Goal: Browse casually: Explore the website without a specific task or goal

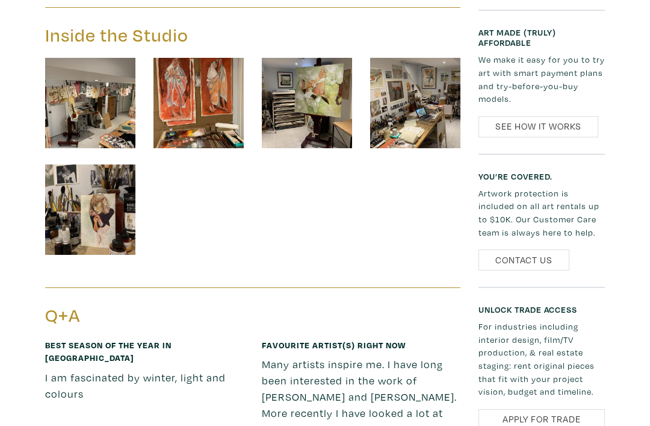
scroll to position [1706, 0]
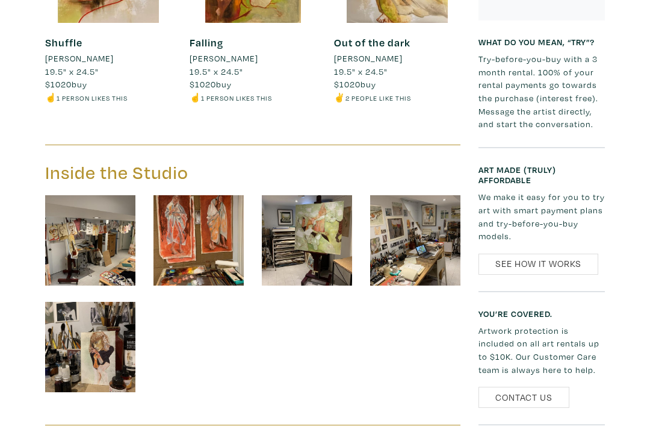
click at [323, 200] on img at bounding box center [307, 241] width 90 height 90
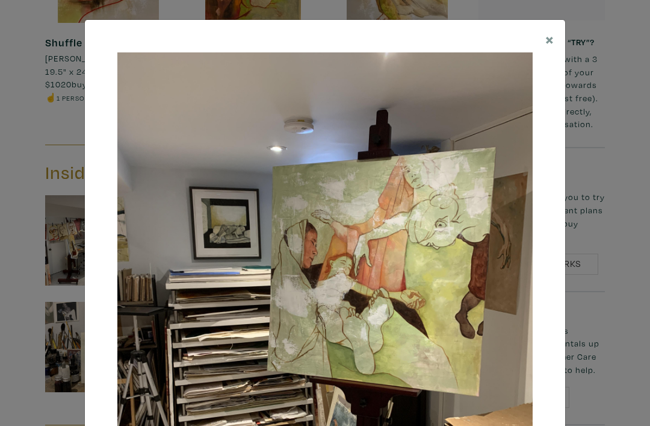
click at [600, 78] on div "× Save changes Close" at bounding box center [325, 213] width 650 height 426
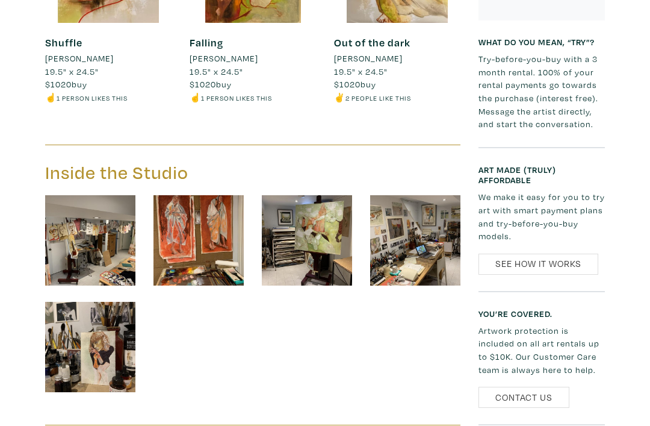
click at [120, 325] on img at bounding box center [90, 347] width 90 height 90
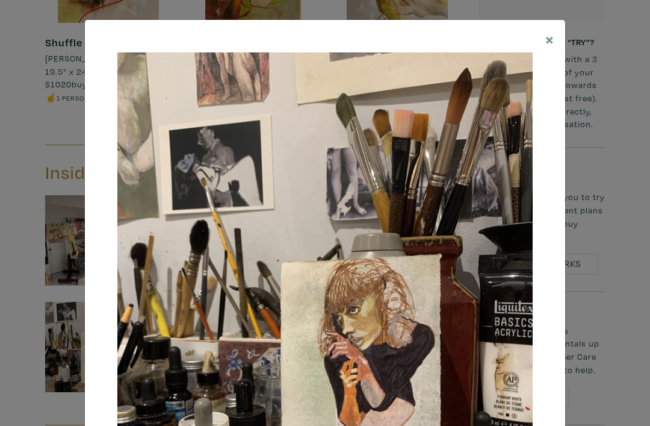
click at [609, 225] on div "× Save changes Close" at bounding box center [325, 213] width 650 height 426
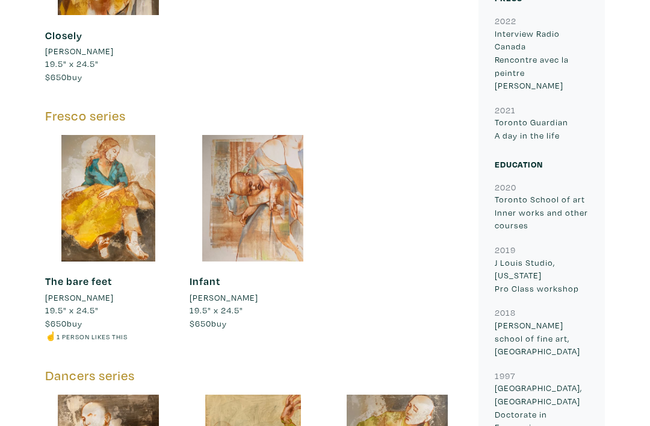
scroll to position [1209, 0]
click at [268, 206] on div at bounding box center [253, 198] width 126 height 126
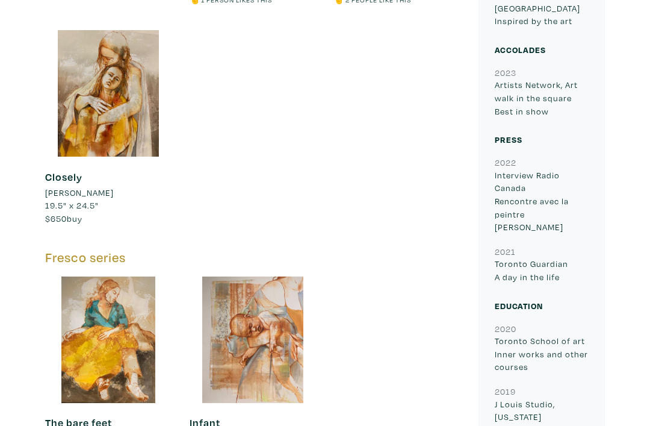
scroll to position [1095, 0]
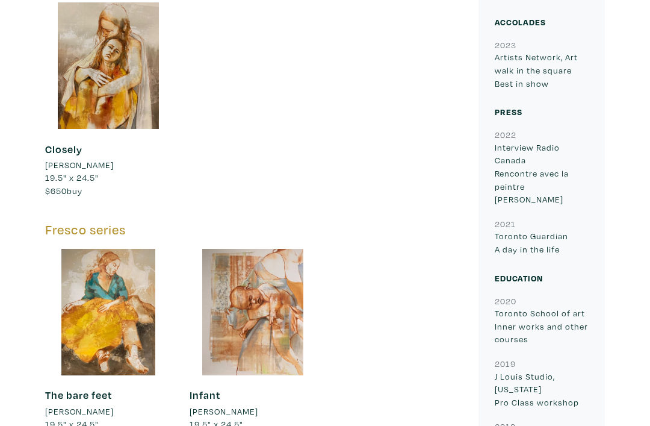
click at [278, 260] on div at bounding box center [253, 312] width 126 height 126
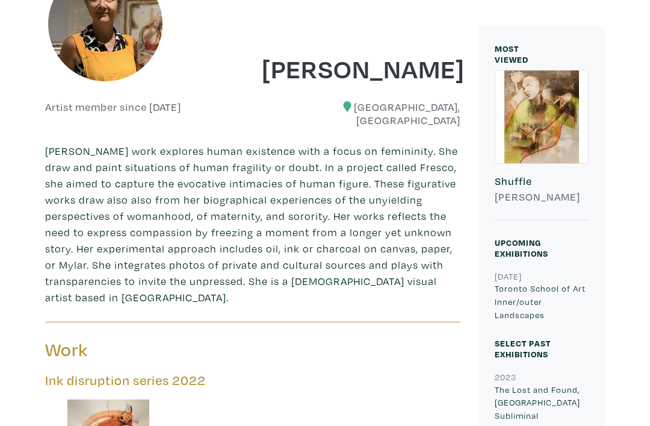
scroll to position [156, 0]
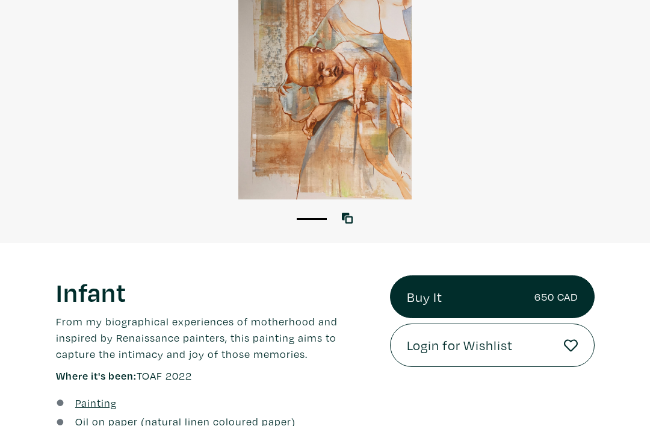
scroll to position [17, 0]
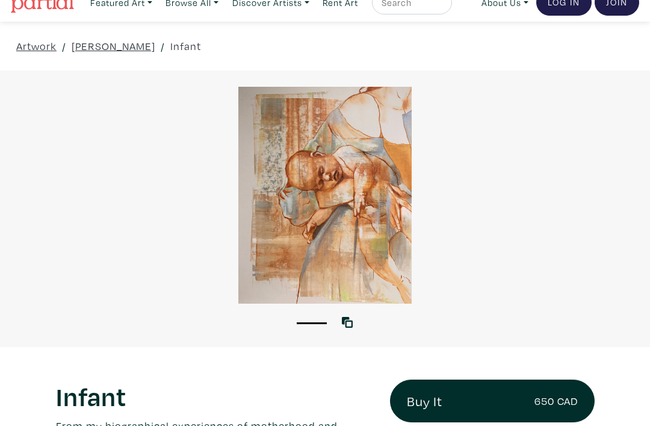
click at [306, 270] on div at bounding box center [325, 195] width 650 height 217
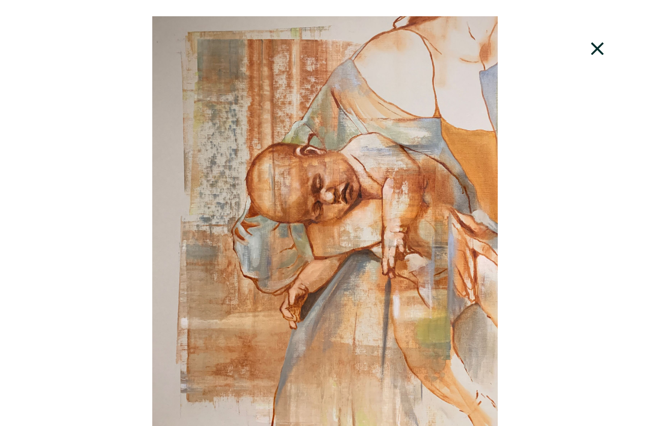
click at [359, 234] on div at bounding box center [325, 232] width 650 height 432
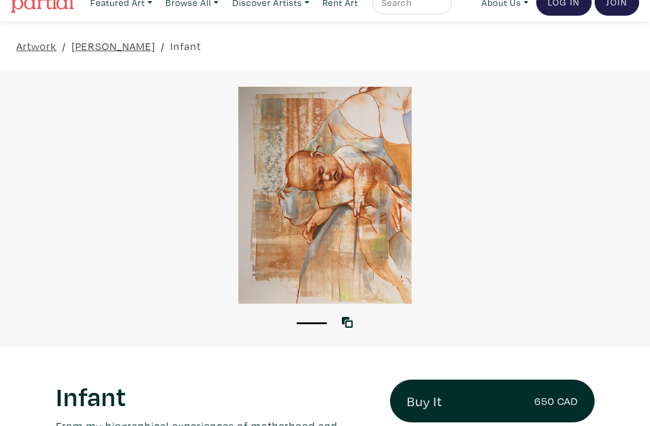
click at [344, 246] on div at bounding box center [325, 195] width 650 height 217
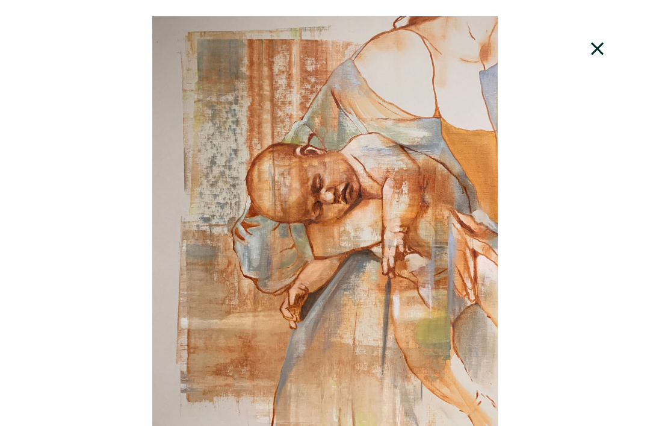
click at [344, 244] on div at bounding box center [325, 232] width 650 height 432
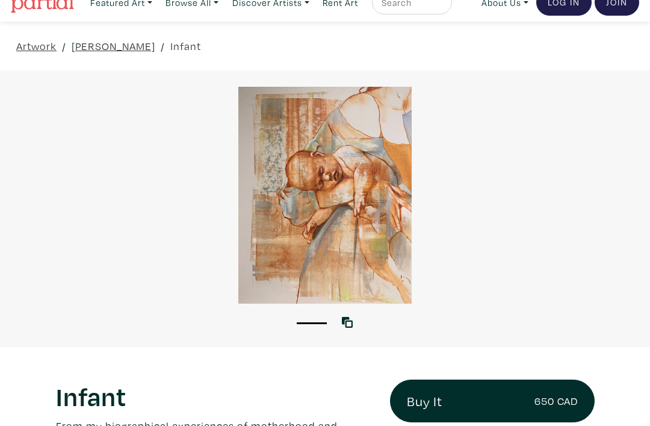
click at [349, 240] on div at bounding box center [325, 195] width 650 height 217
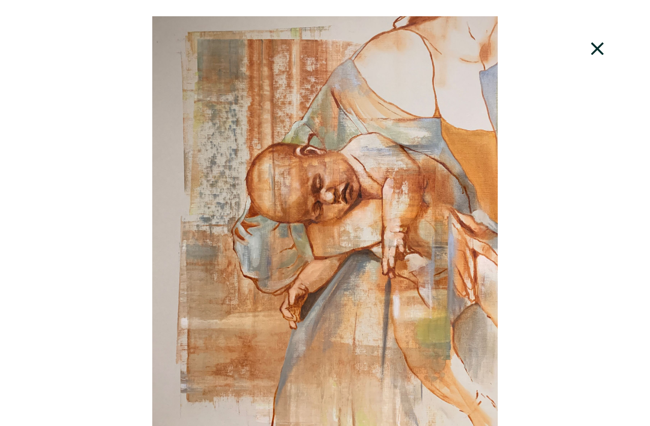
scroll to position [55, 0]
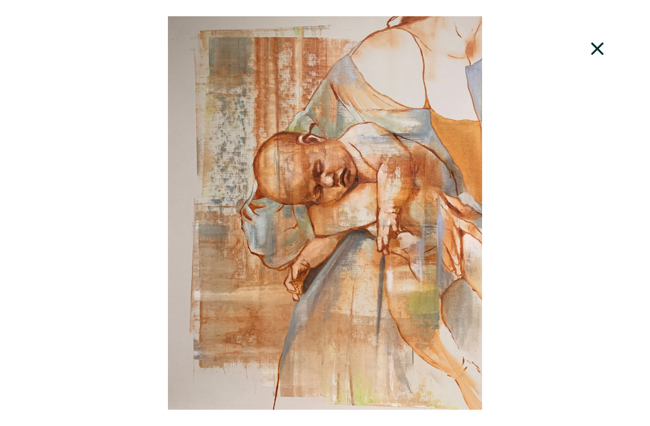
click at [593, 46] on icon at bounding box center [597, 49] width 41 height 33
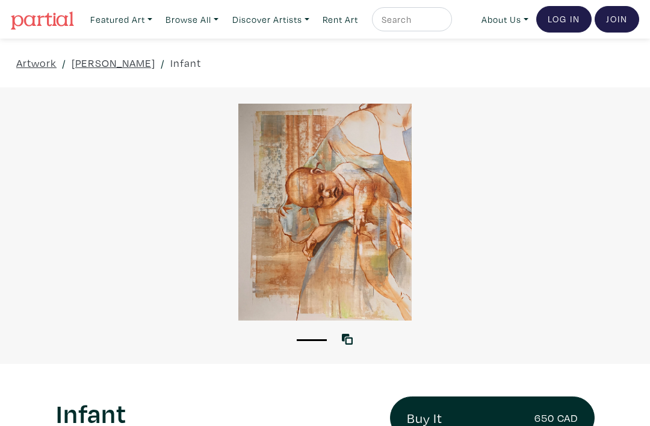
click at [357, 138] on div at bounding box center [325, 212] width 650 height 217
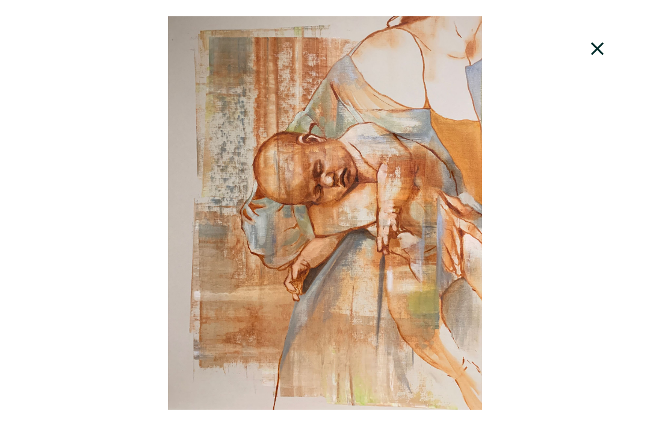
click at [370, 323] on div at bounding box center [325, 212] width 650 height 393
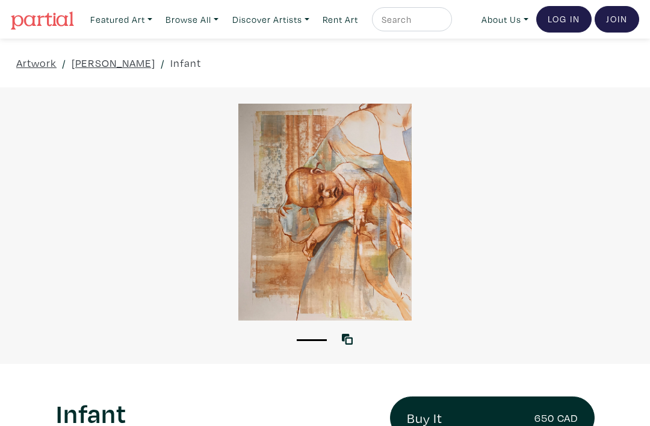
click at [370, 154] on div at bounding box center [325, 212] width 650 height 217
